Goal: Information Seeking & Learning: Compare options

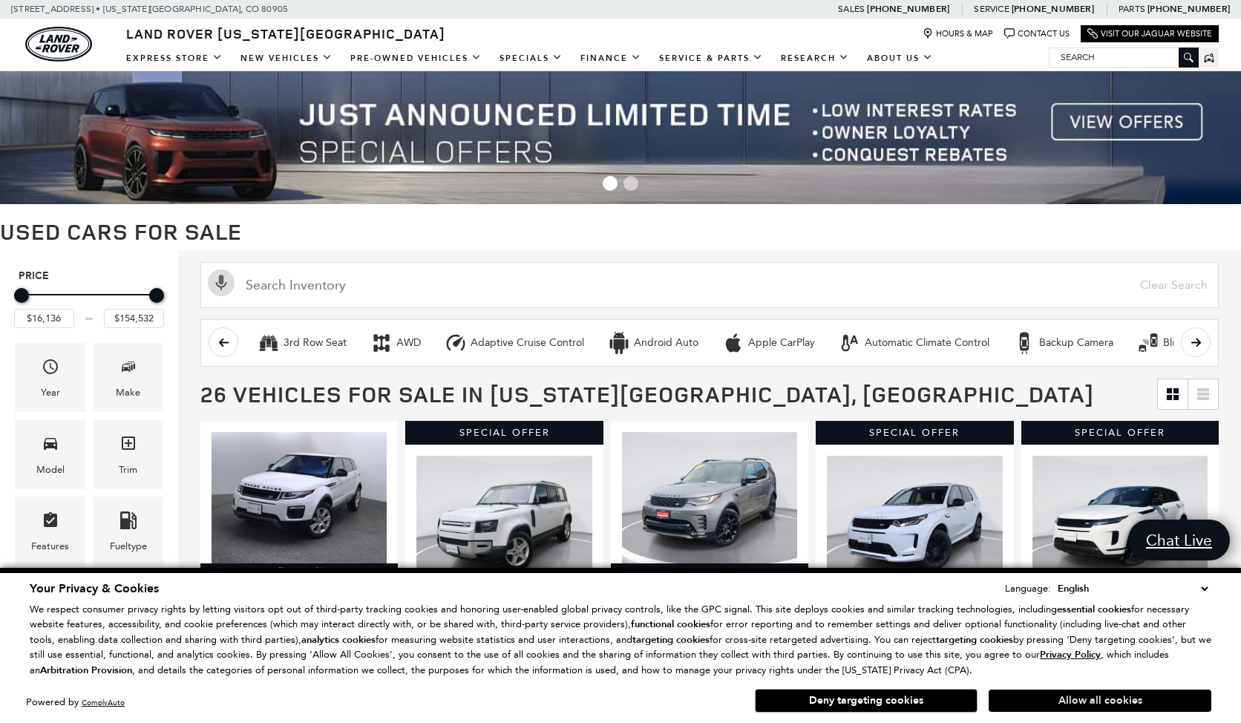
click at [1079, 700] on button "Allow all cookies" at bounding box center [1100, 701] width 223 height 22
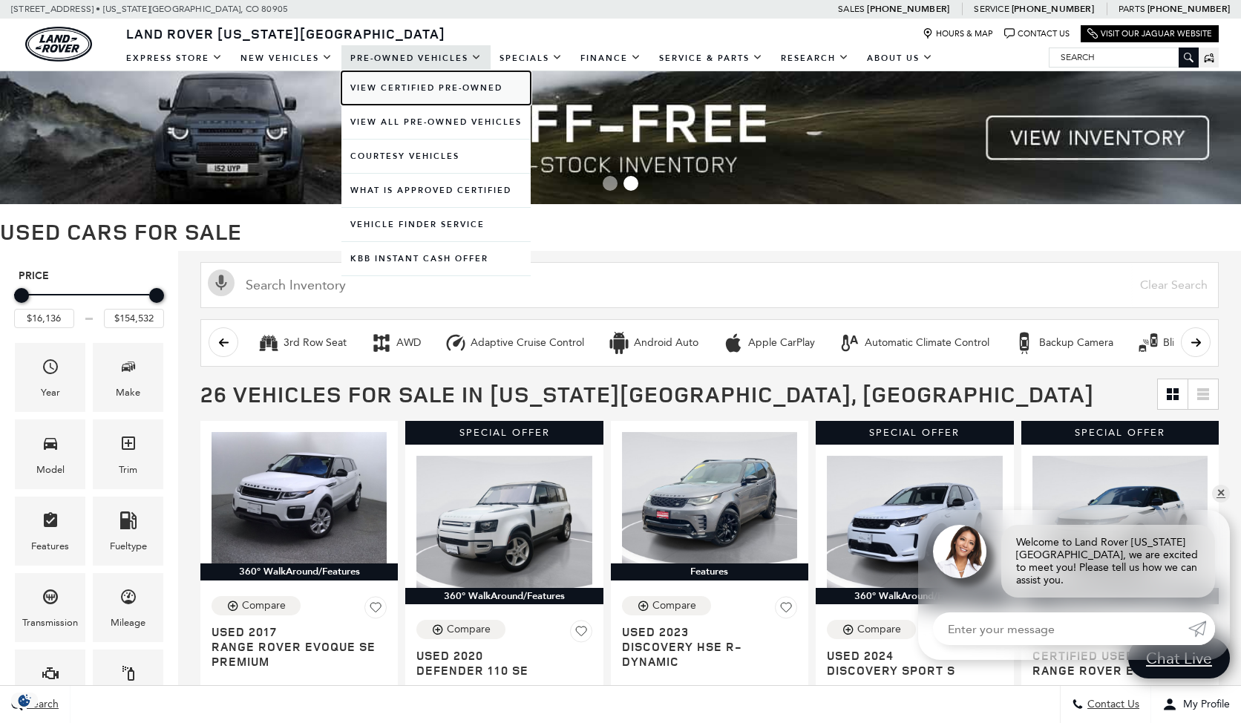
click at [431, 86] on link "View Certified Pre-Owned" at bounding box center [435, 87] width 189 height 33
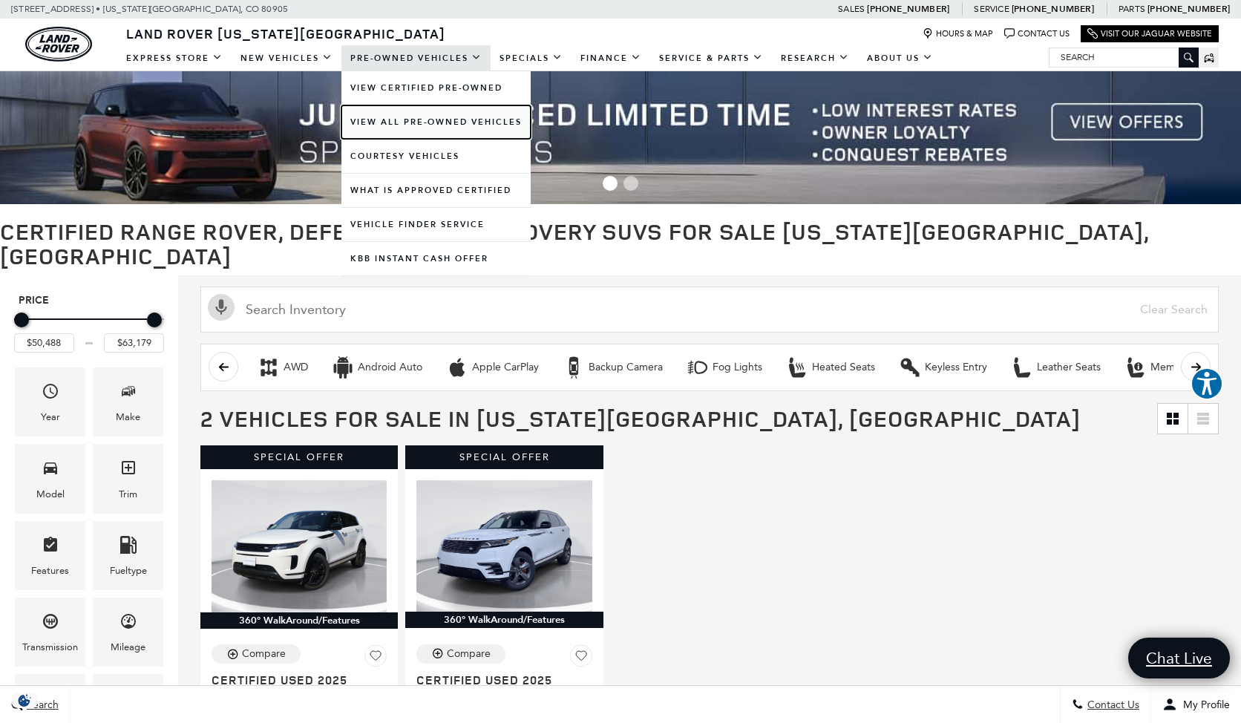
click at [408, 119] on link "View All Pre-Owned Vehicles" at bounding box center [435, 121] width 189 height 33
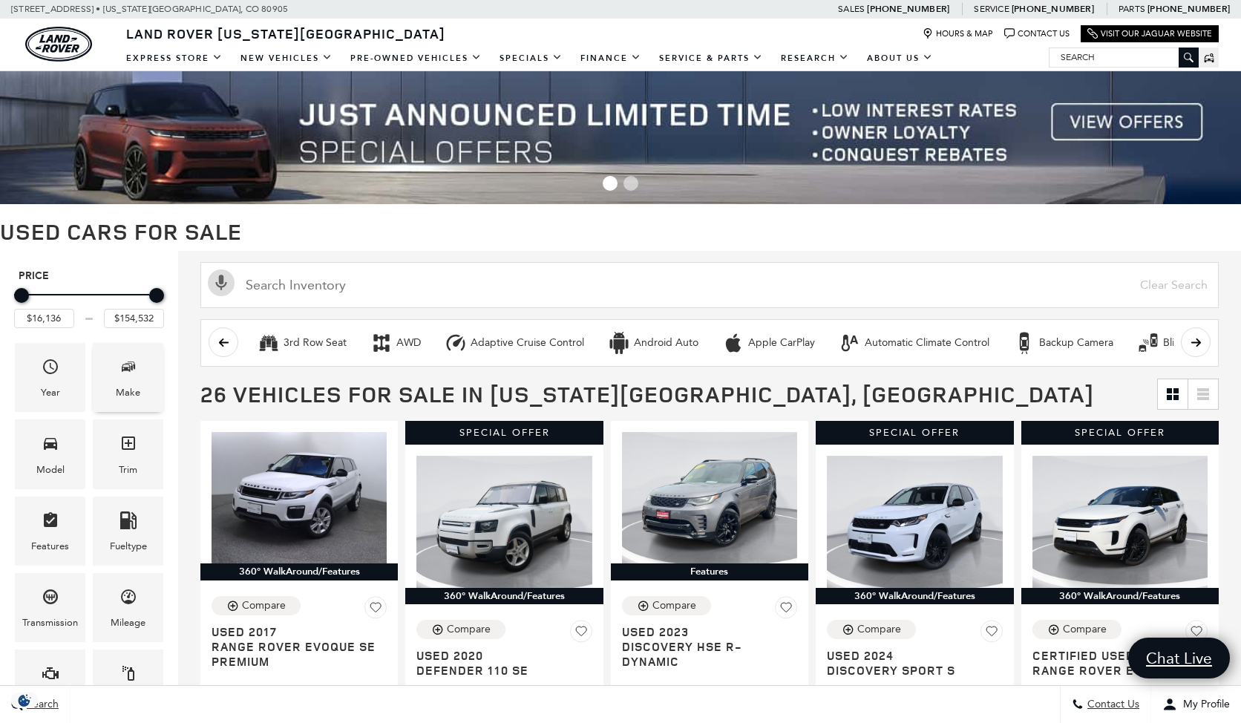
click at [123, 377] on span "Make" at bounding box center [129, 369] width 18 height 30
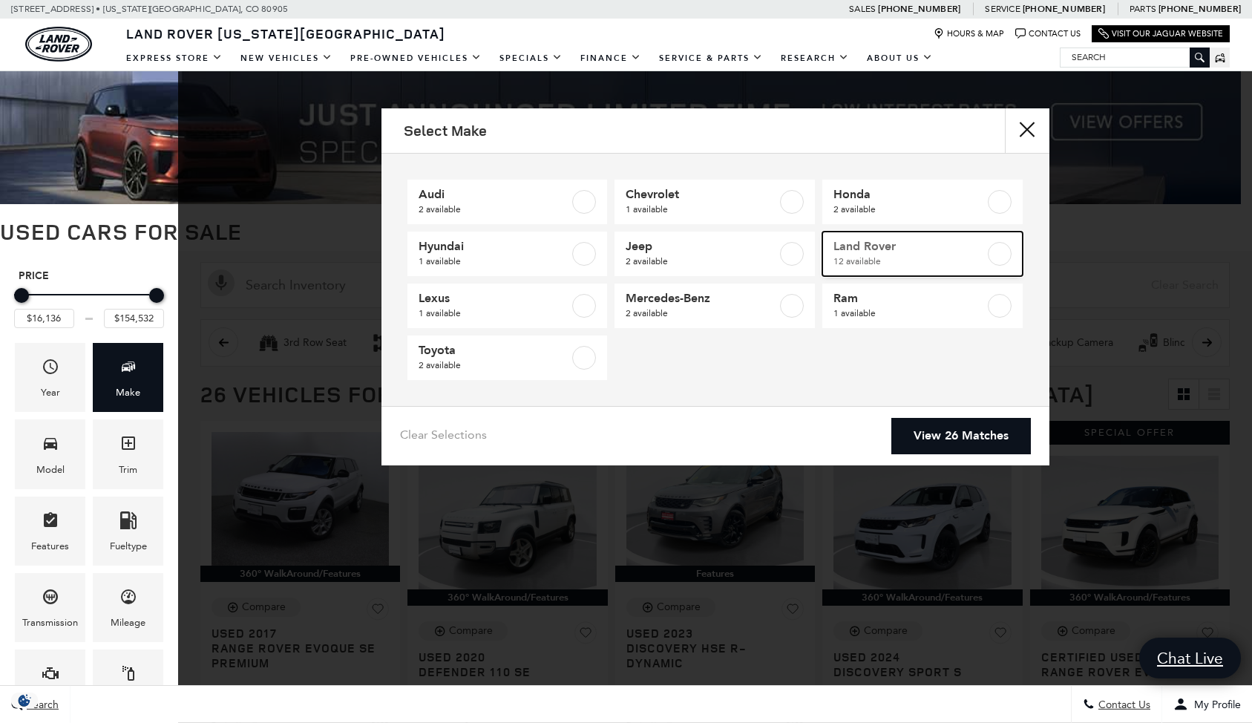
click at [996, 252] on label at bounding box center [1000, 254] width 24 height 24
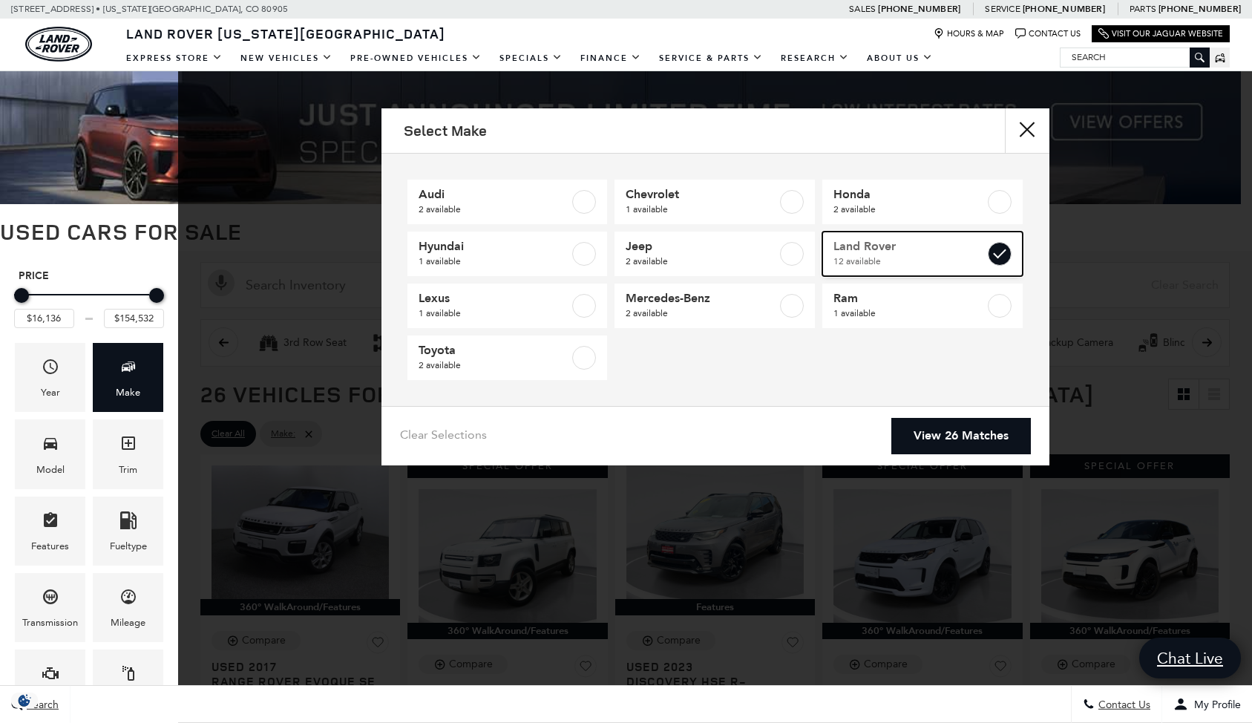
type input "$16,945"
checkbox input "true"
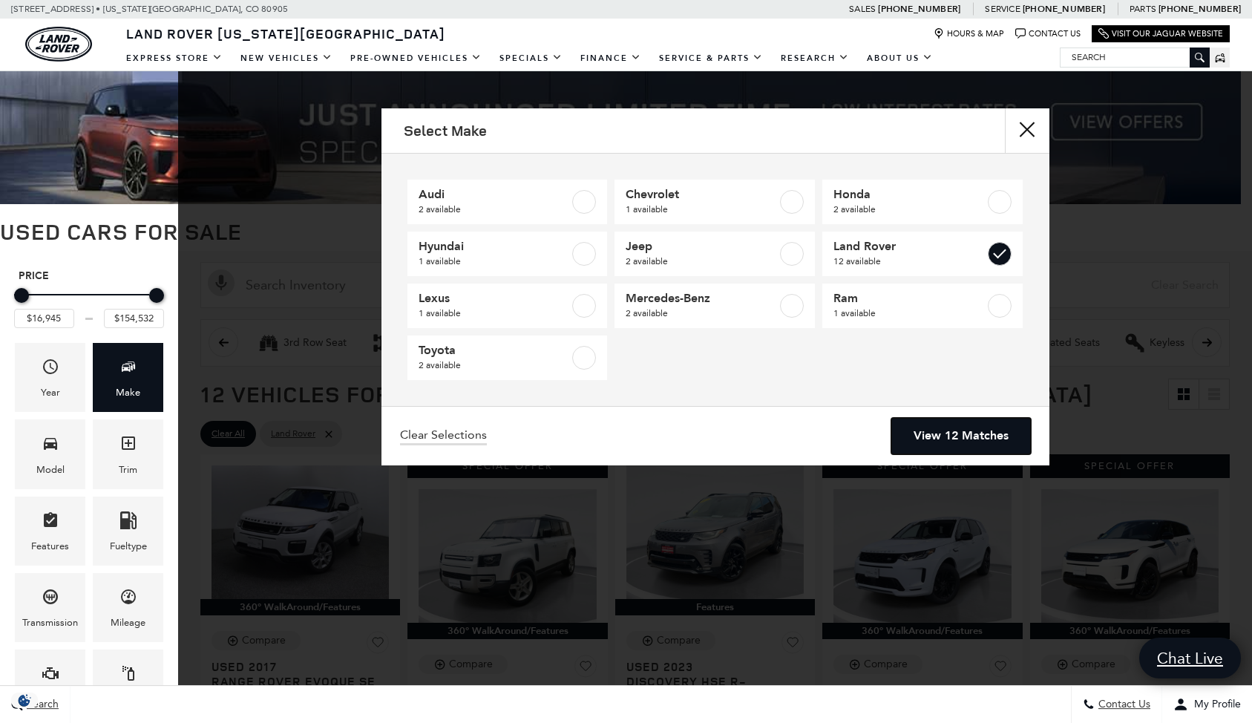
click at [973, 428] on link "View 12 Matches" at bounding box center [962, 436] width 140 height 36
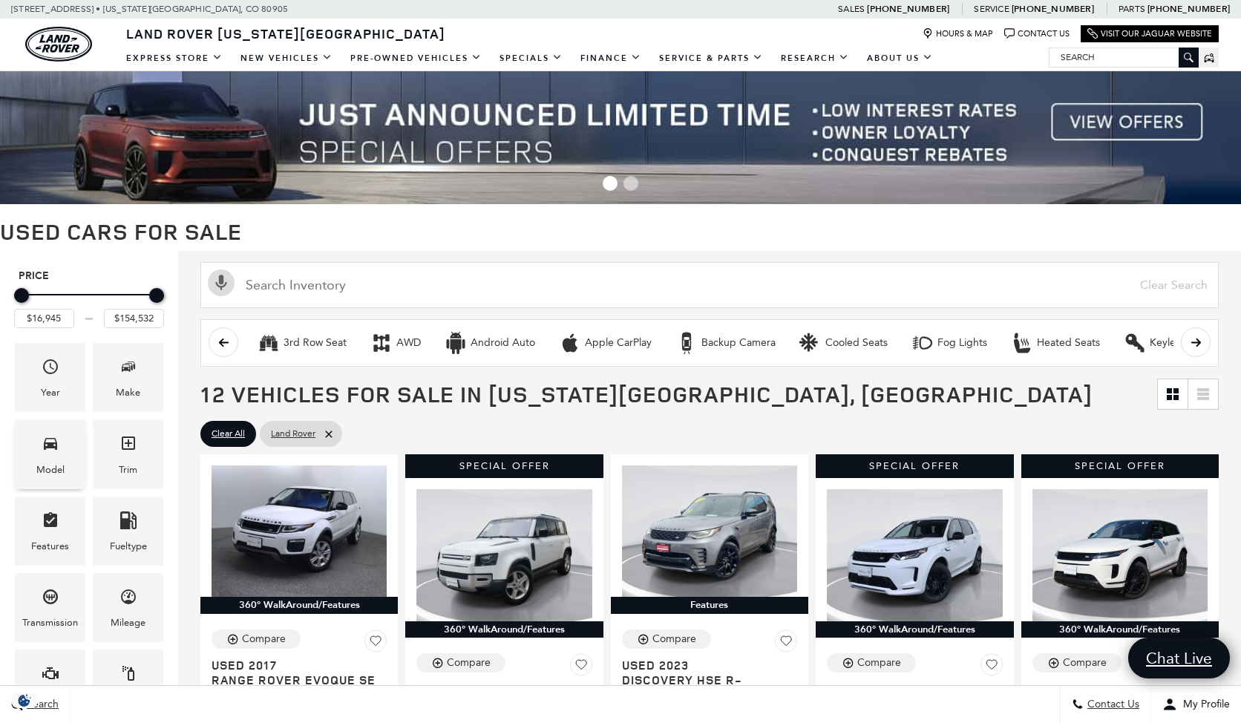
click at [60, 449] on div "Model" at bounding box center [50, 453] width 71 height 69
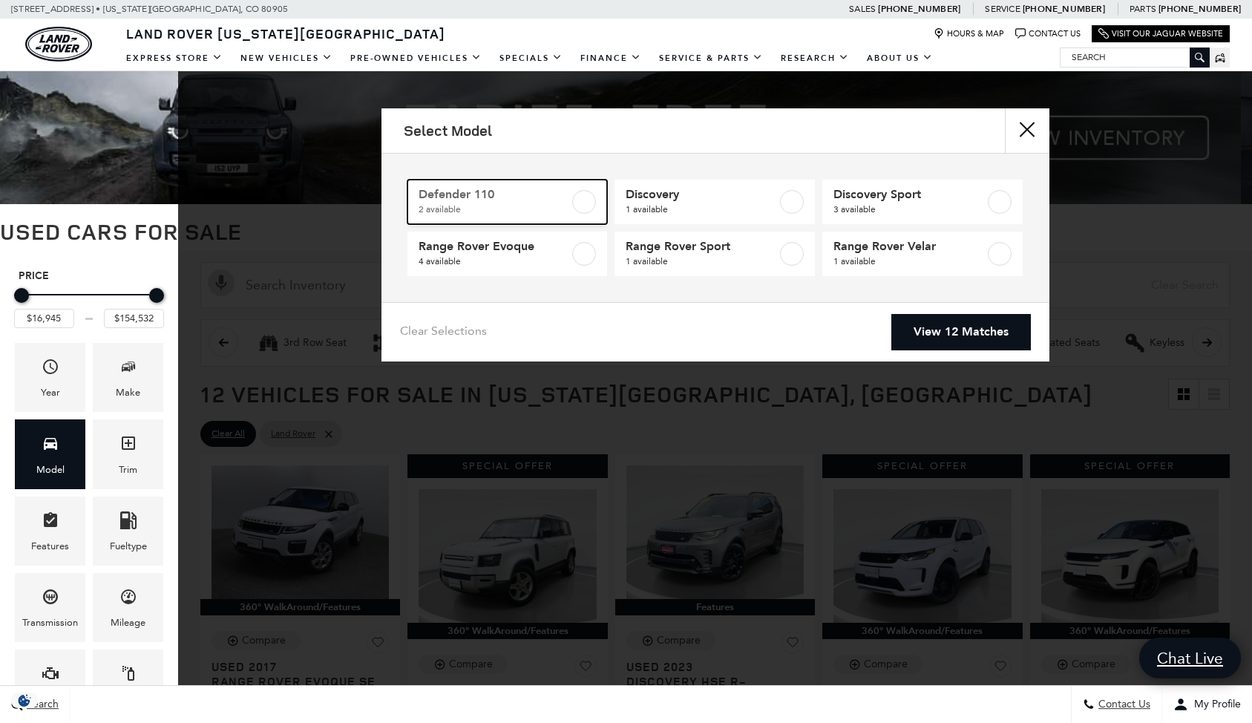
click at [586, 200] on label at bounding box center [584, 202] width 24 height 24
type input "$41,776"
type input "$59,761"
checkbox input "true"
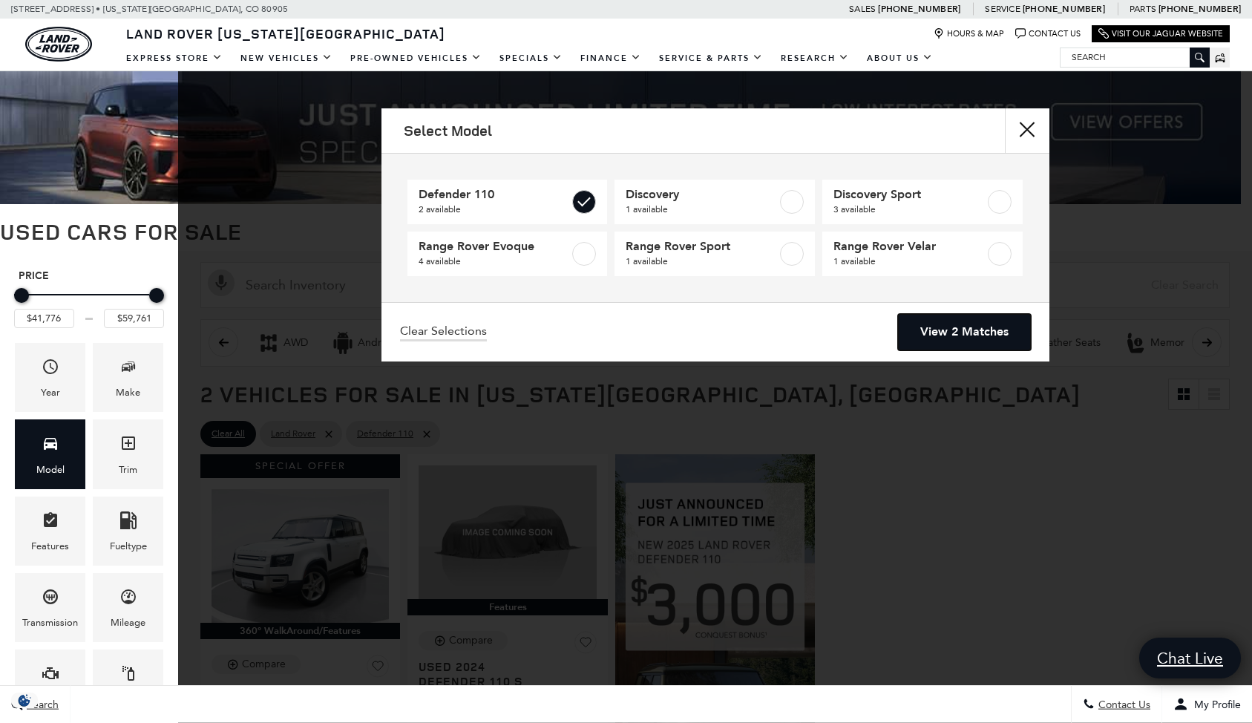
click at [960, 321] on link "View 2 Matches" at bounding box center [964, 332] width 133 height 36
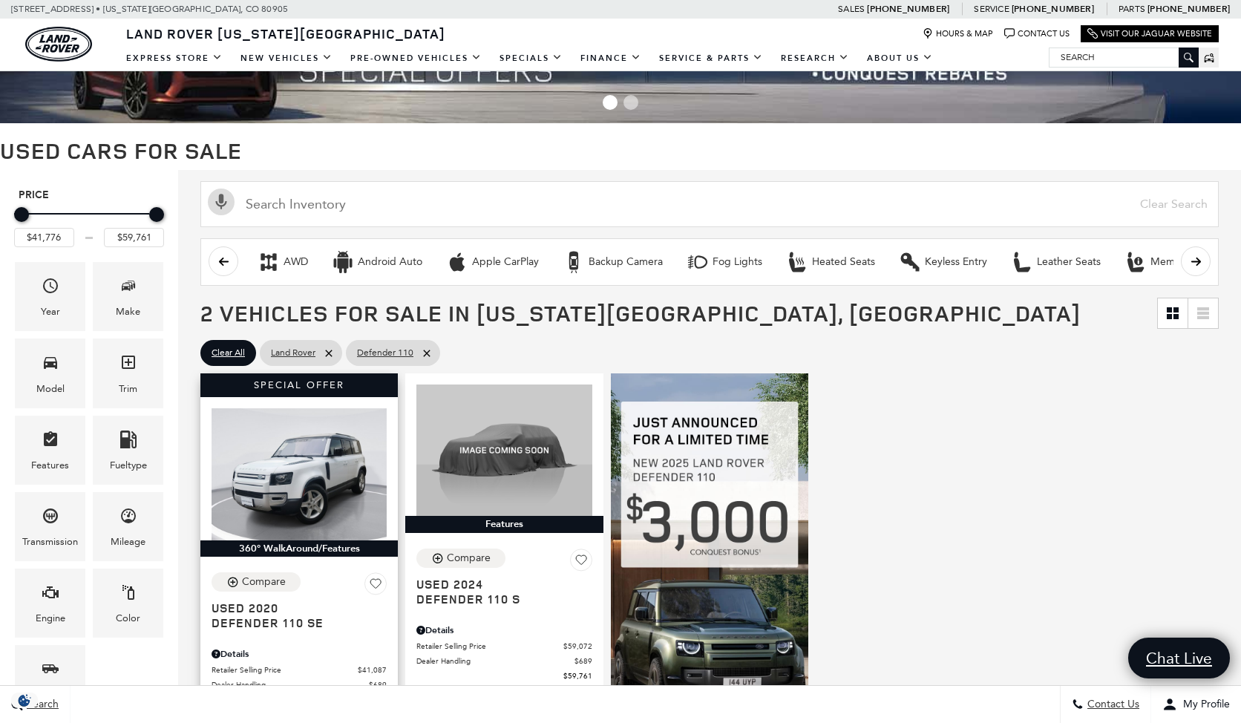
scroll to position [148, 0]
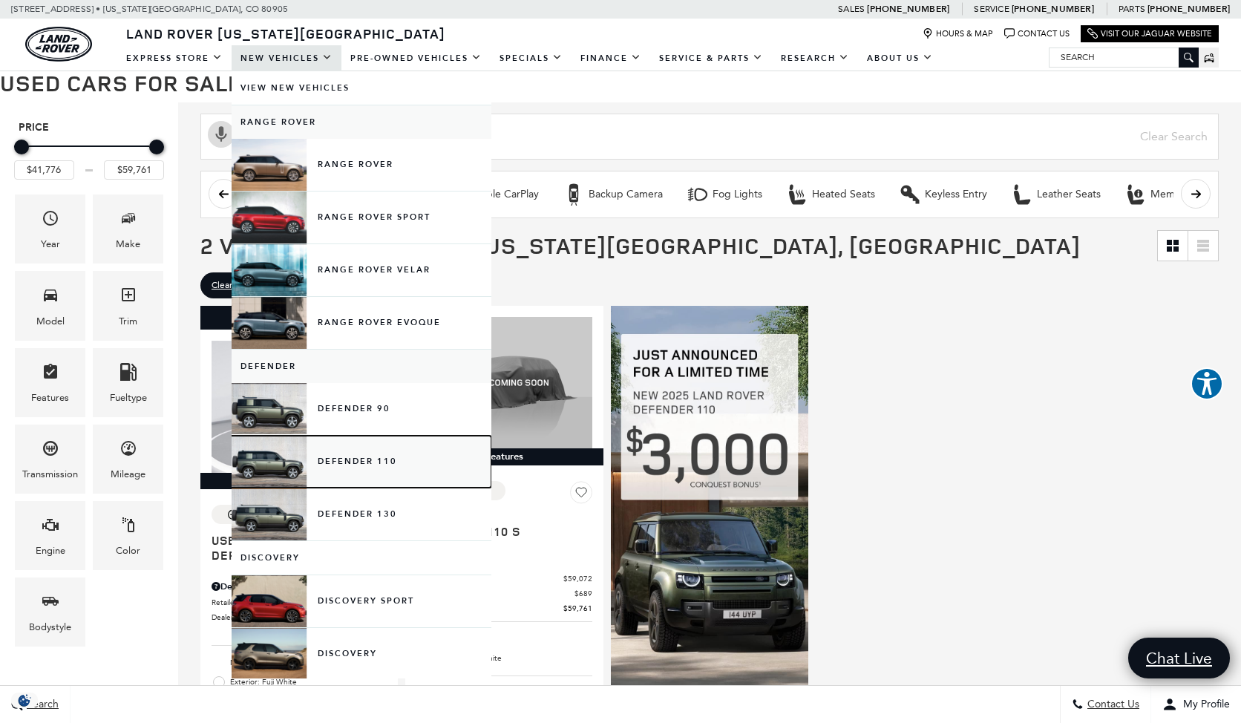
click at [283, 468] on link "Defender 110" at bounding box center [362, 462] width 260 height 52
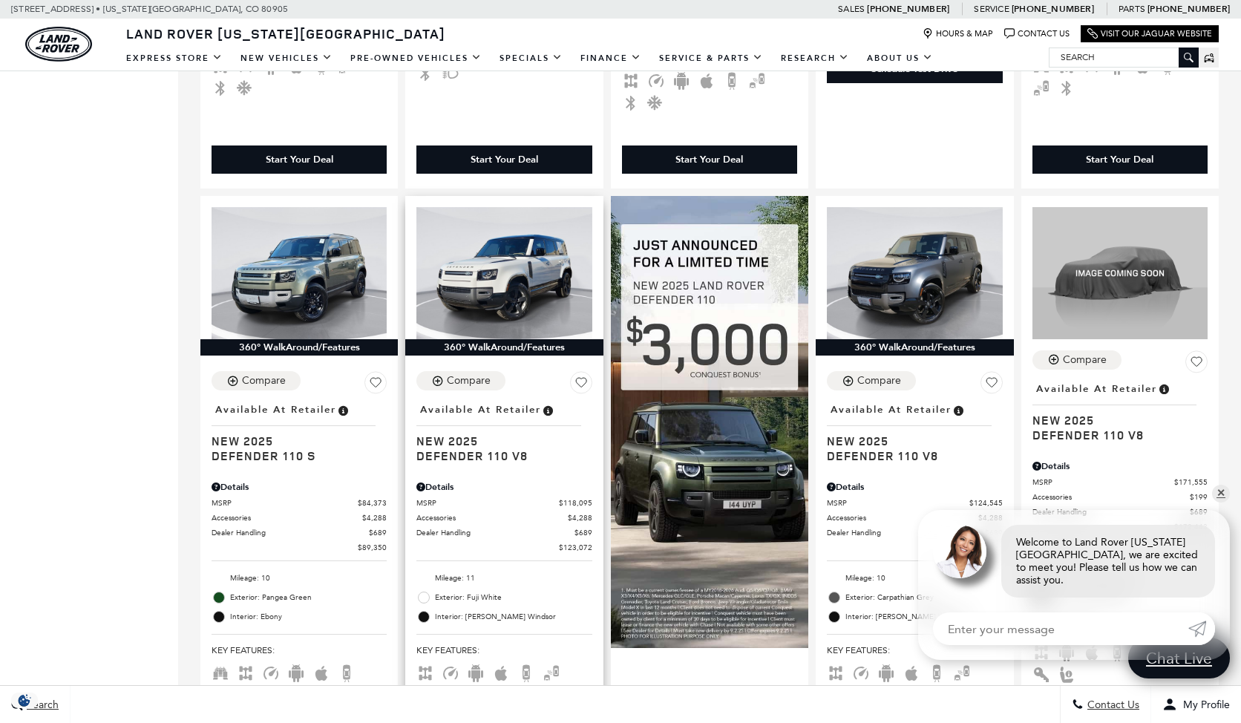
scroll to position [891, 0]
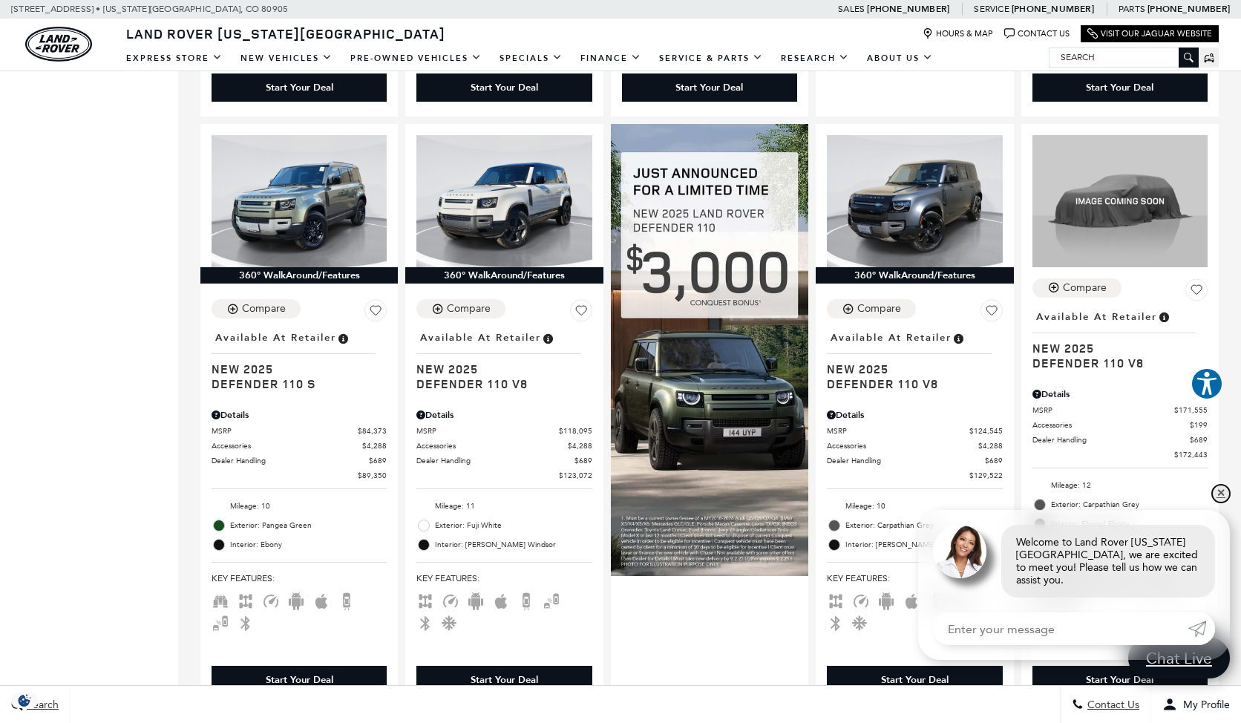
click at [1220, 503] on link "✕" at bounding box center [1221, 494] width 18 height 18
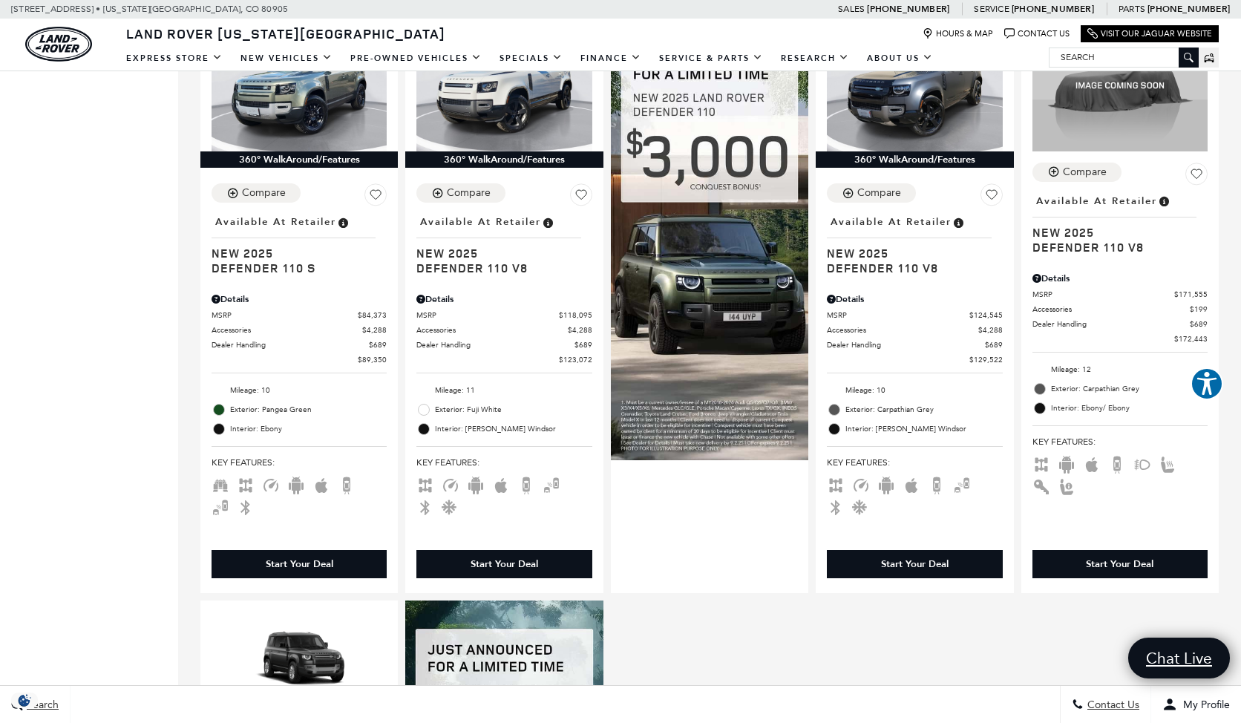
scroll to position [817, 0]
